Goal: Information Seeking & Learning: Learn about a topic

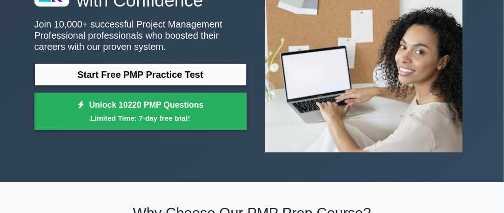
scroll to position [115, 0]
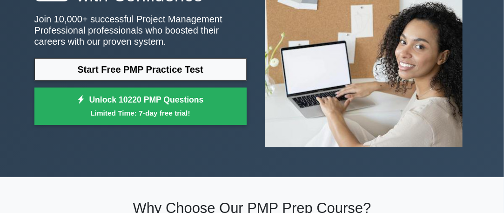
drag, startPoint x: 508, startPoint y: 13, endPoint x: 508, endPoint y: 19, distance: 5.6
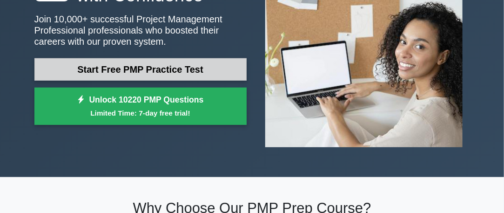
click at [178, 65] on link "Start Free PMP Practice Test" at bounding box center [140, 69] width 212 height 22
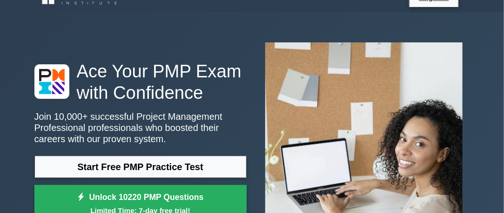
scroll to position [2, 0]
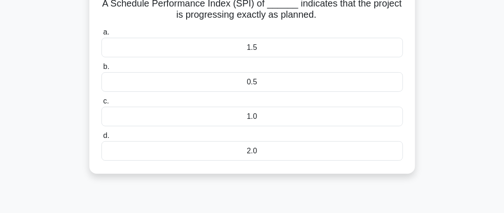
scroll to position [67, 0]
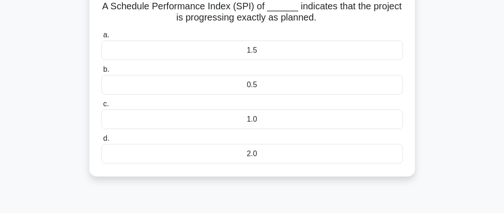
click at [254, 50] on div "1.5" at bounding box center [252, 51] width 302 height 20
click at [101, 38] on input "a. 1.5" at bounding box center [101, 35] width 0 height 6
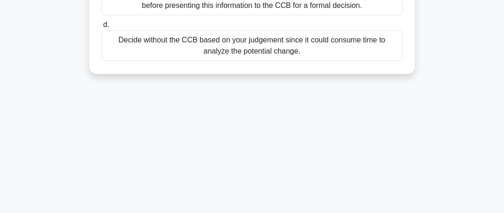
scroll to position [247, 0]
